Goal: Information Seeking & Learning: Learn about a topic

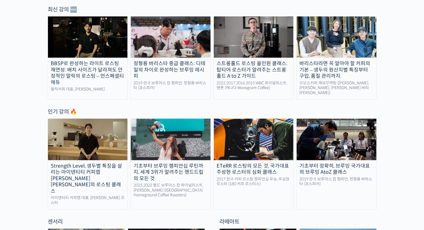
scroll to position [199, 0]
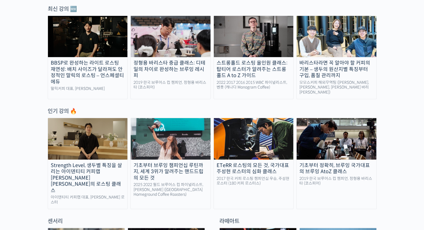
click at [181, 139] on img at bounding box center [171, 138] width 80 height 41
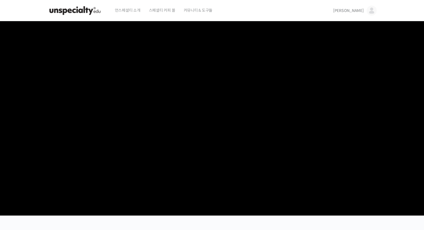
click at [368, 171] on video at bounding box center [212, 117] width 329 height 192
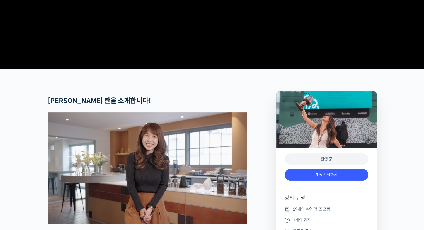
scroll to position [207, 0]
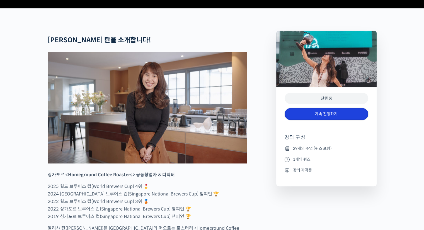
click at [331, 120] on link "계속 진행하기" at bounding box center [326, 114] width 84 height 12
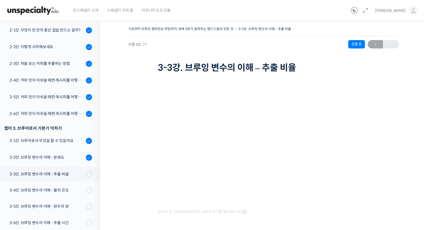
scroll to position [107, 0]
click at [47, 96] on div "2-5강. 커피 맛이 아쉬울 때면 레시피를 어떻게 수정해 보면 좋을까요? (2)" at bounding box center [46, 97] width 75 height 6
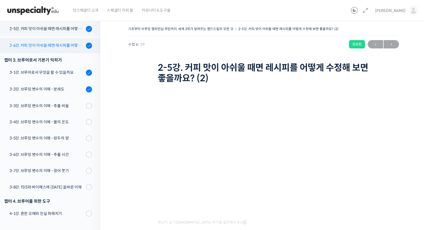
click at [52, 46] on div "2-6강. 커피 맛이 아쉬울 때면 레시피를 어떻게 수정해 보면 좋을까요? (3)" at bounding box center [46, 45] width 75 height 6
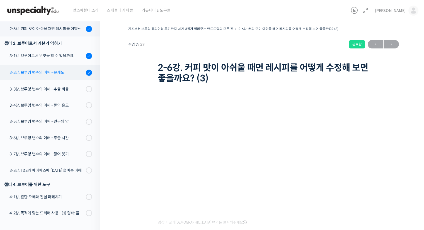
click at [42, 72] on div "3-2강. 브루잉 변수의 이해 - 분쇄도" at bounding box center [46, 72] width 75 height 6
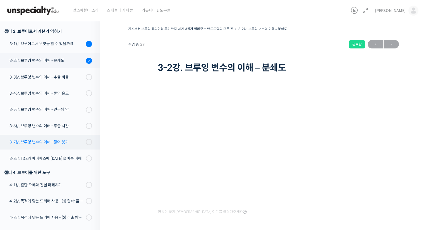
scroll to position [203, 0]
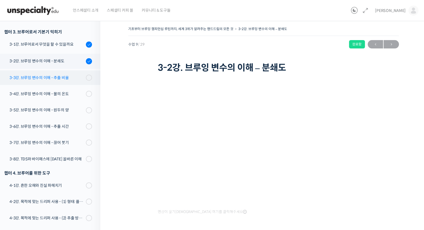
click at [53, 75] on div "3-3강. 브루잉 변수의 이해 - 추출 비율" at bounding box center [46, 78] width 75 height 6
